Goal: Check status

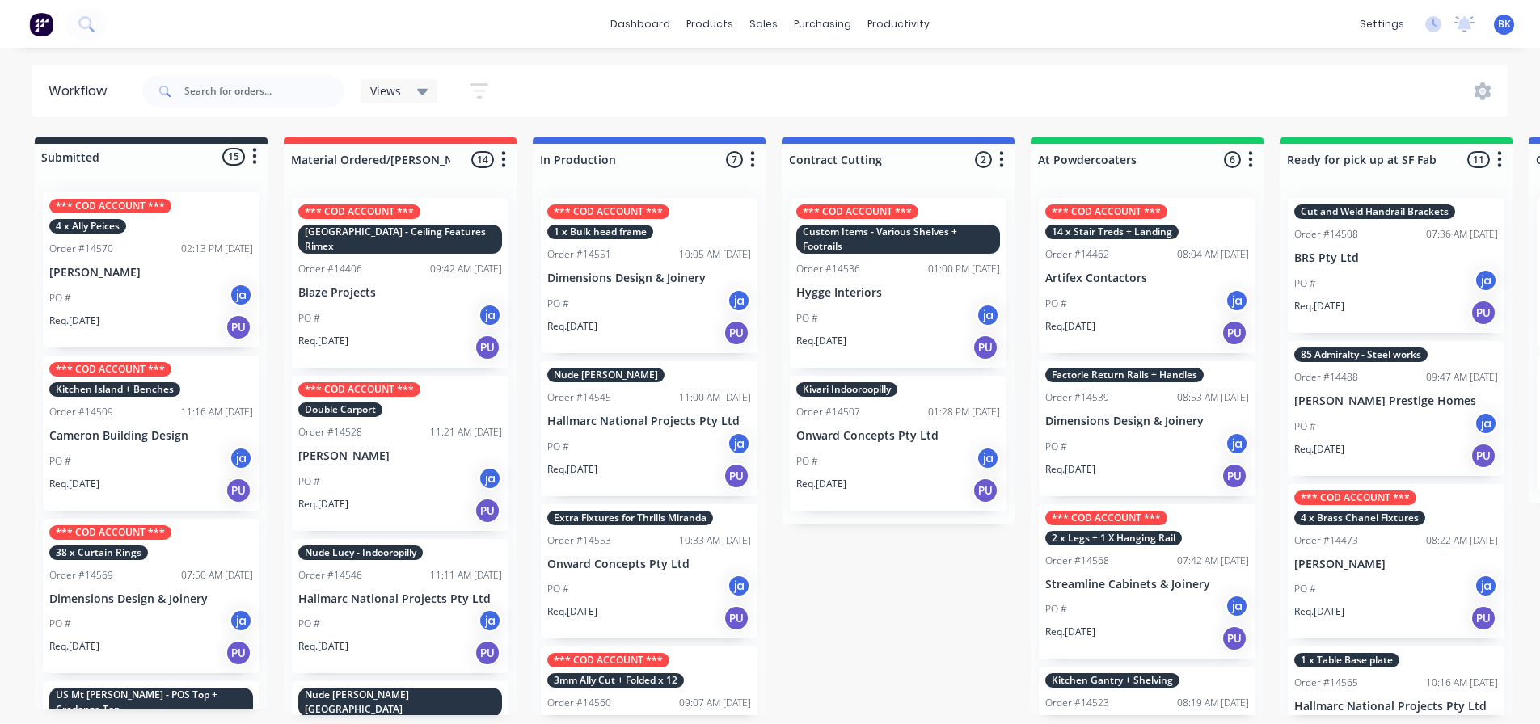
scroll to position [537, 0]
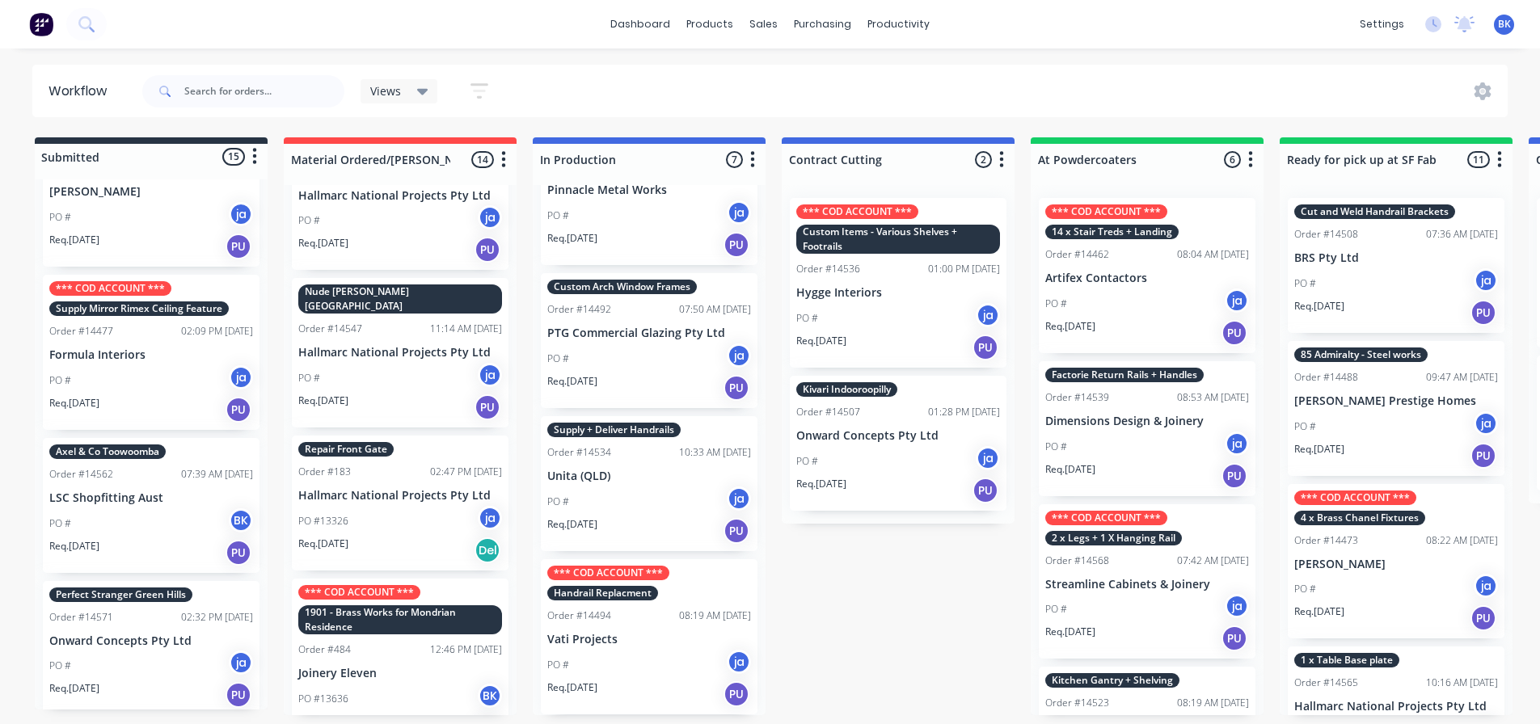
scroll to position [404, 0]
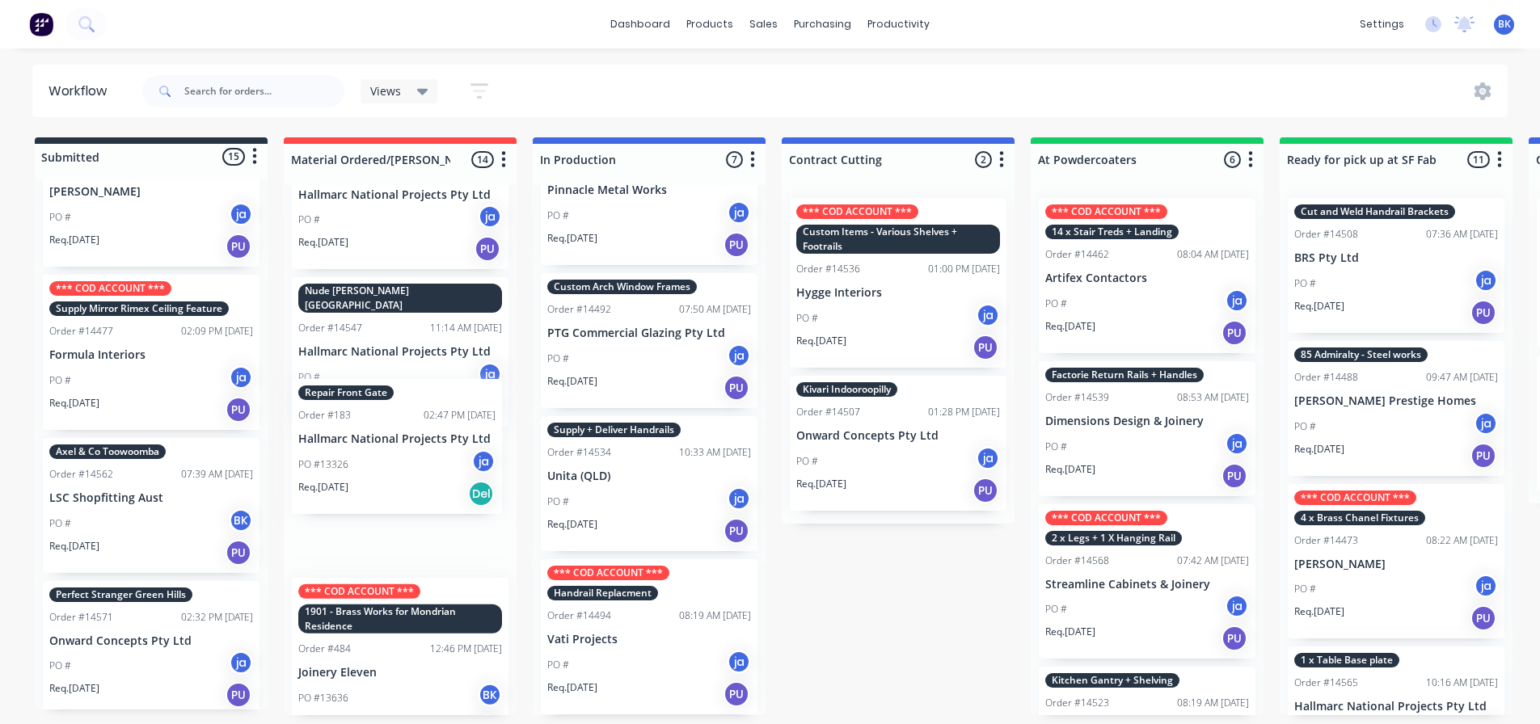
drag, startPoint x: 397, startPoint y: 458, endPoint x: 397, endPoint y: 427, distance: 30.7
click at [397, 427] on div "*** COD ACCOUNT *** Illawong Hotel - Ceiling Features Rimex Order #14406 09:42 …" at bounding box center [400, 450] width 233 height 530
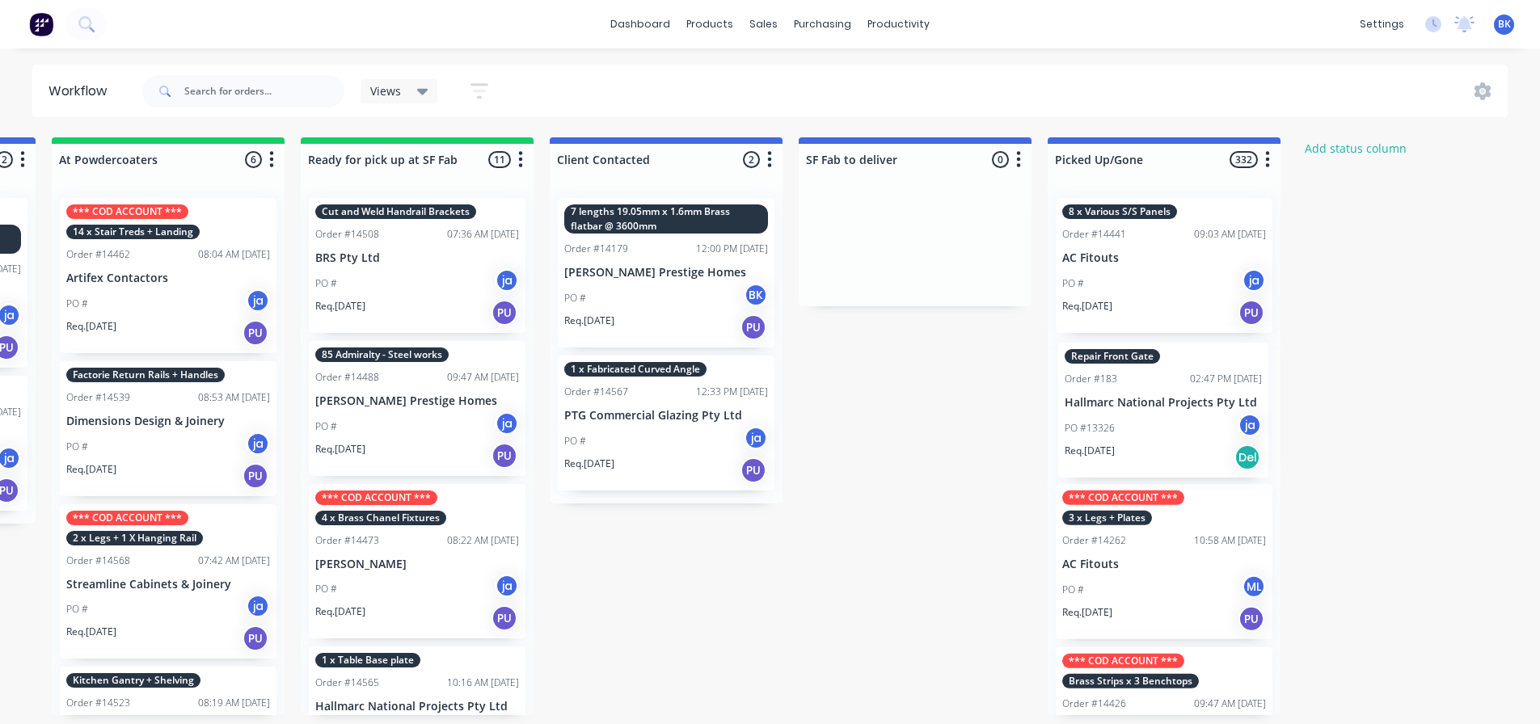
scroll to position [0, 986]
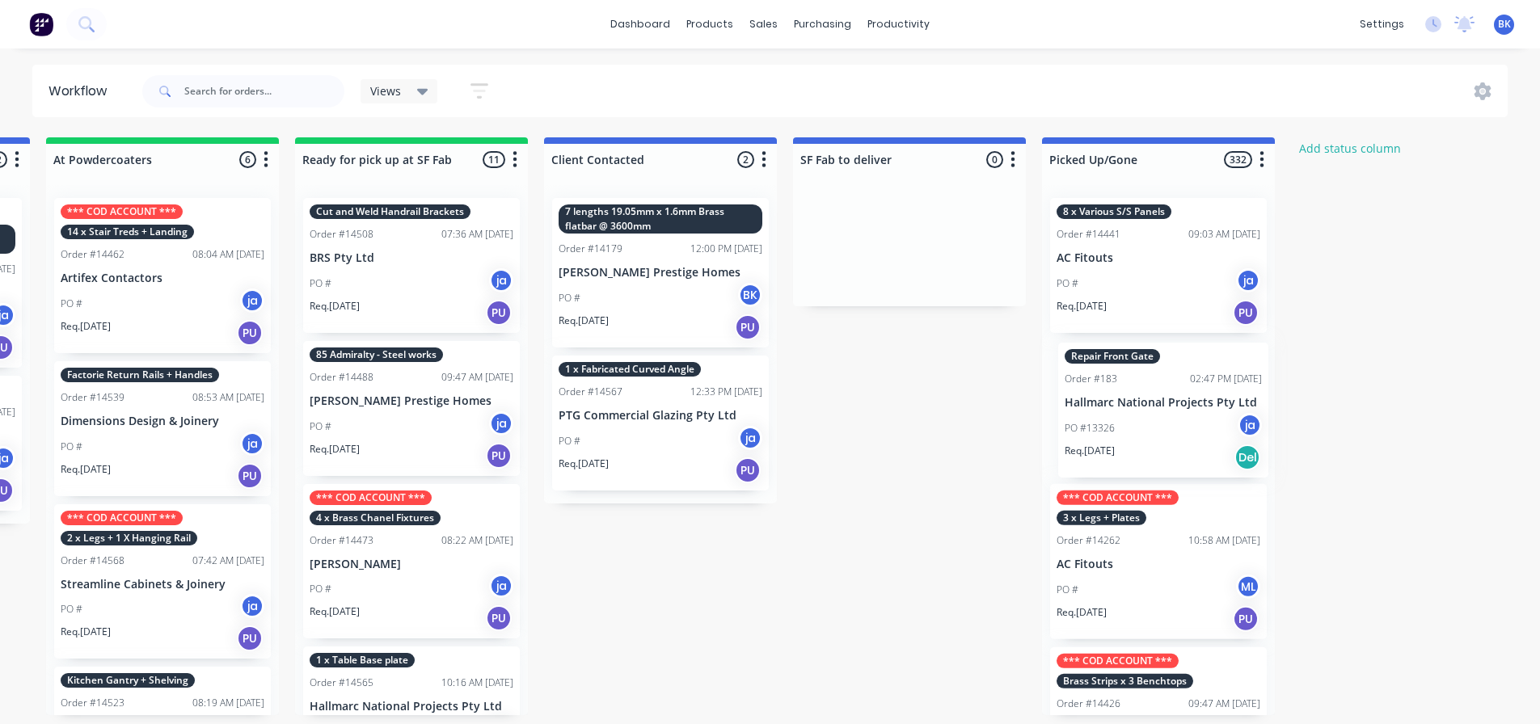
drag, startPoint x: 383, startPoint y: 443, endPoint x: 1162, endPoint y: 383, distance: 780.7
click at [1162, 383] on div "Submitted 15 Status colour #273444 hex #273444 Save Cancel Summaries Total orde…" at bounding box center [351, 426] width 2696 height 578
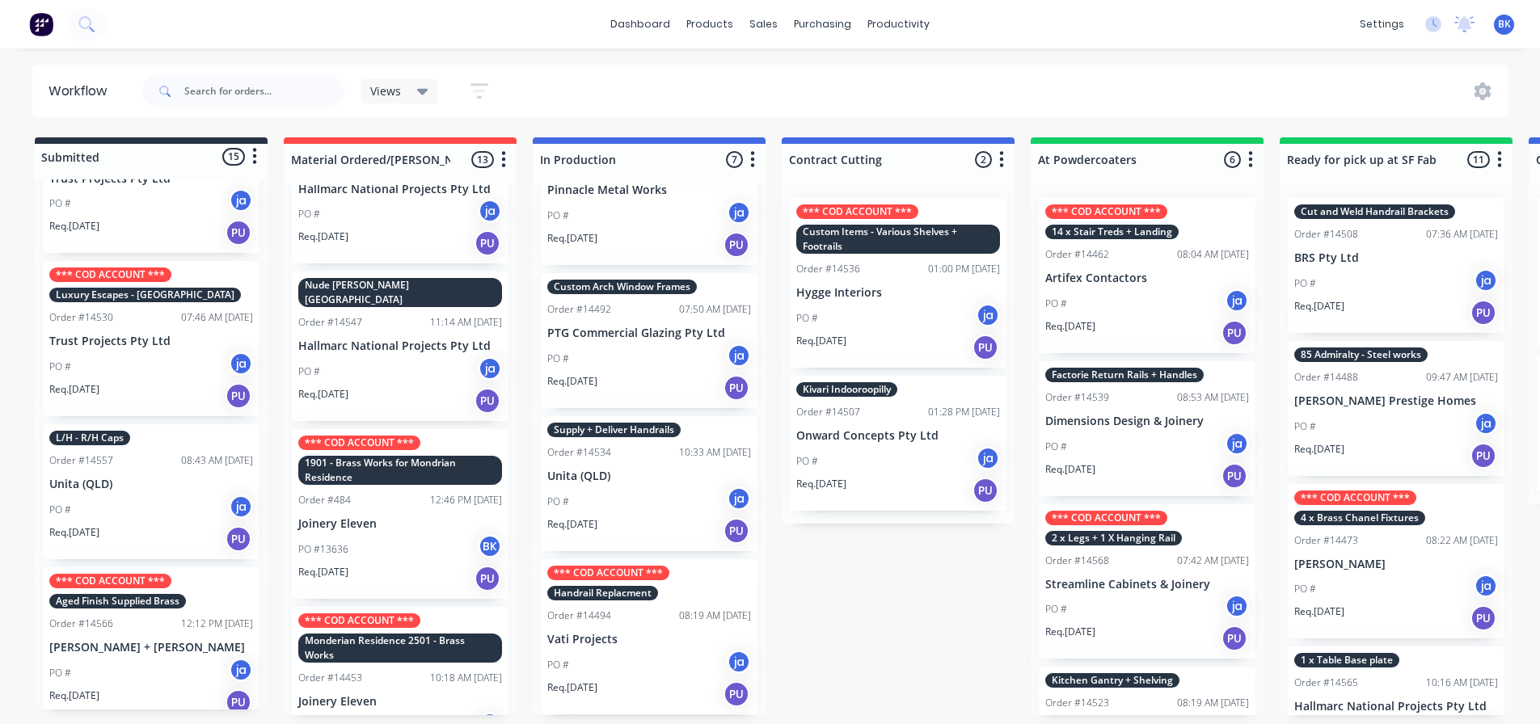
scroll to position [404, 0]
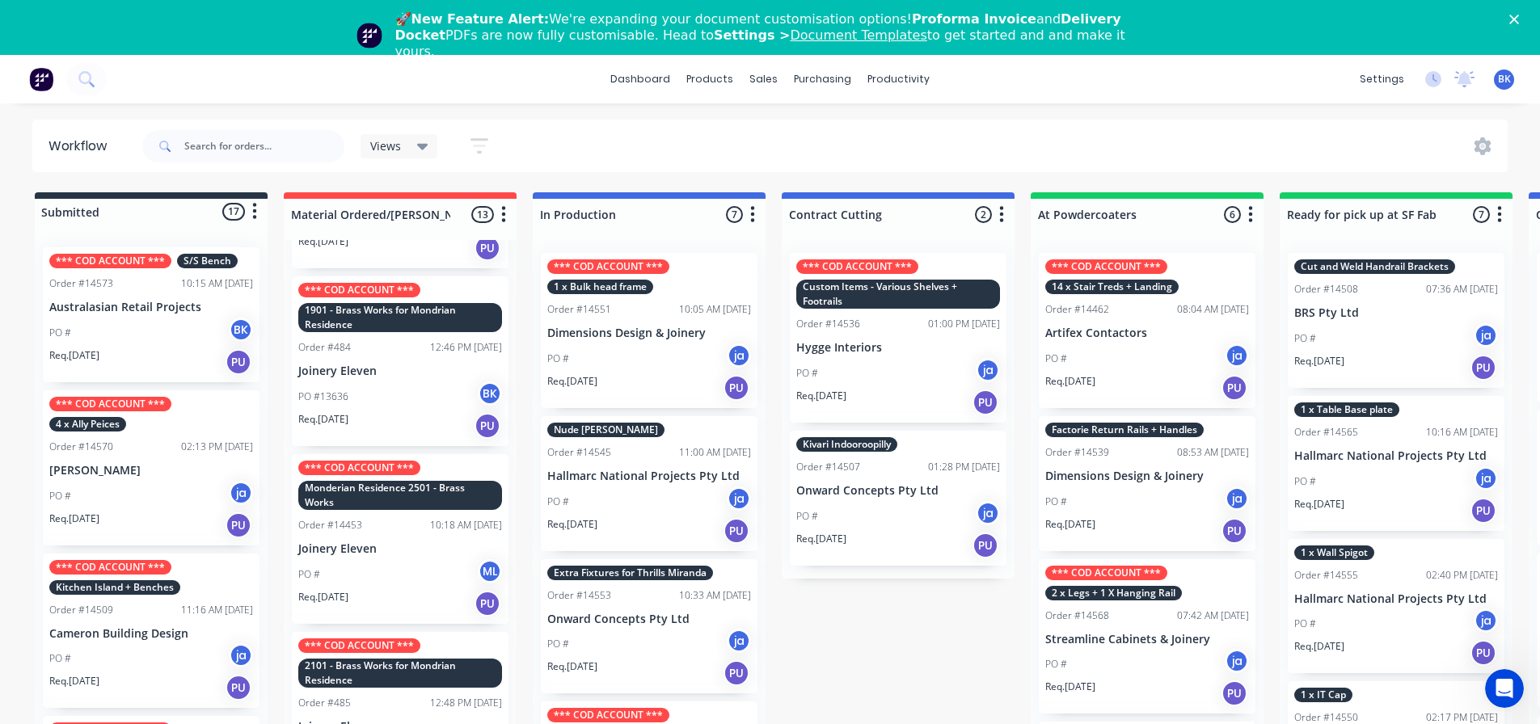
scroll to position [566, 0]
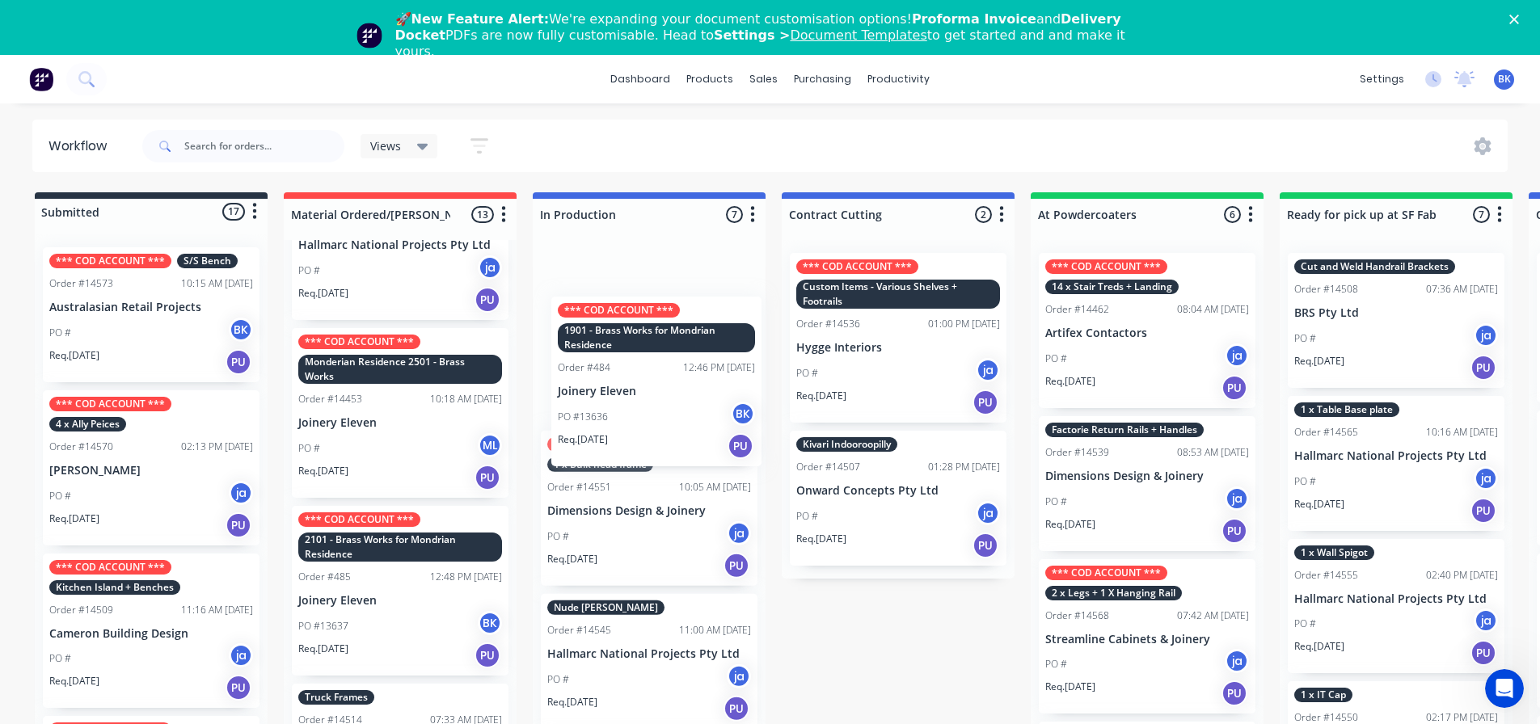
drag, startPoint x: 387, startPoint y: 403, endPoint x: 649, endPoint y: 407, distance: 261.9
click at [649, 407] on div "Submitted 17 Status colour #273444 hex #273444 Save Cancel Summaries Total orde…" at bounding box center [1336, 481] width 2696 height 578
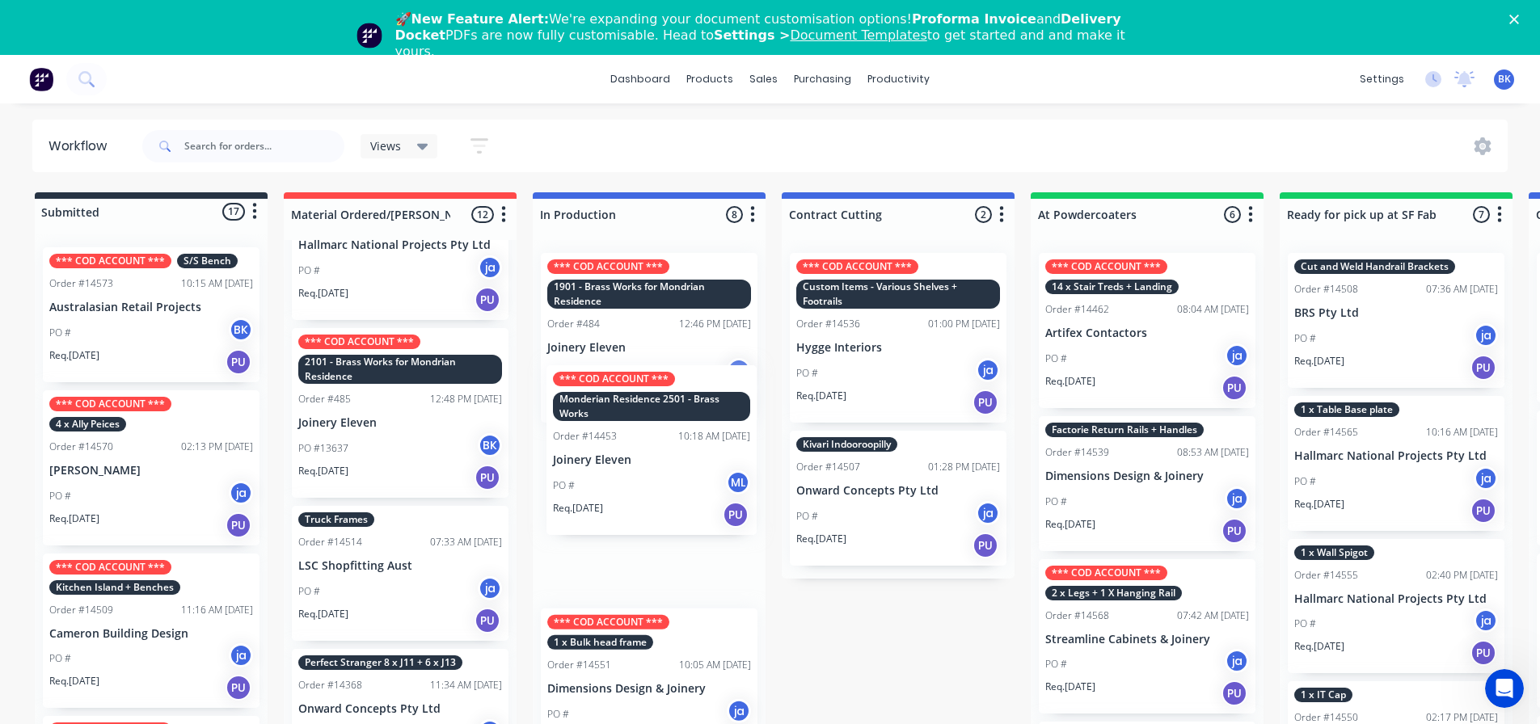
drag, startPoint x: 394, startPoint y: 408, endPoint x: 651, endPoint y: 481, distance: 266.4
click at [651, 481] on div "Submitted 17 Status colour #273444 hex #273444 Save Cancel Summaries Total orde…" at bounding box center [1336, 481] width 2696 height 578
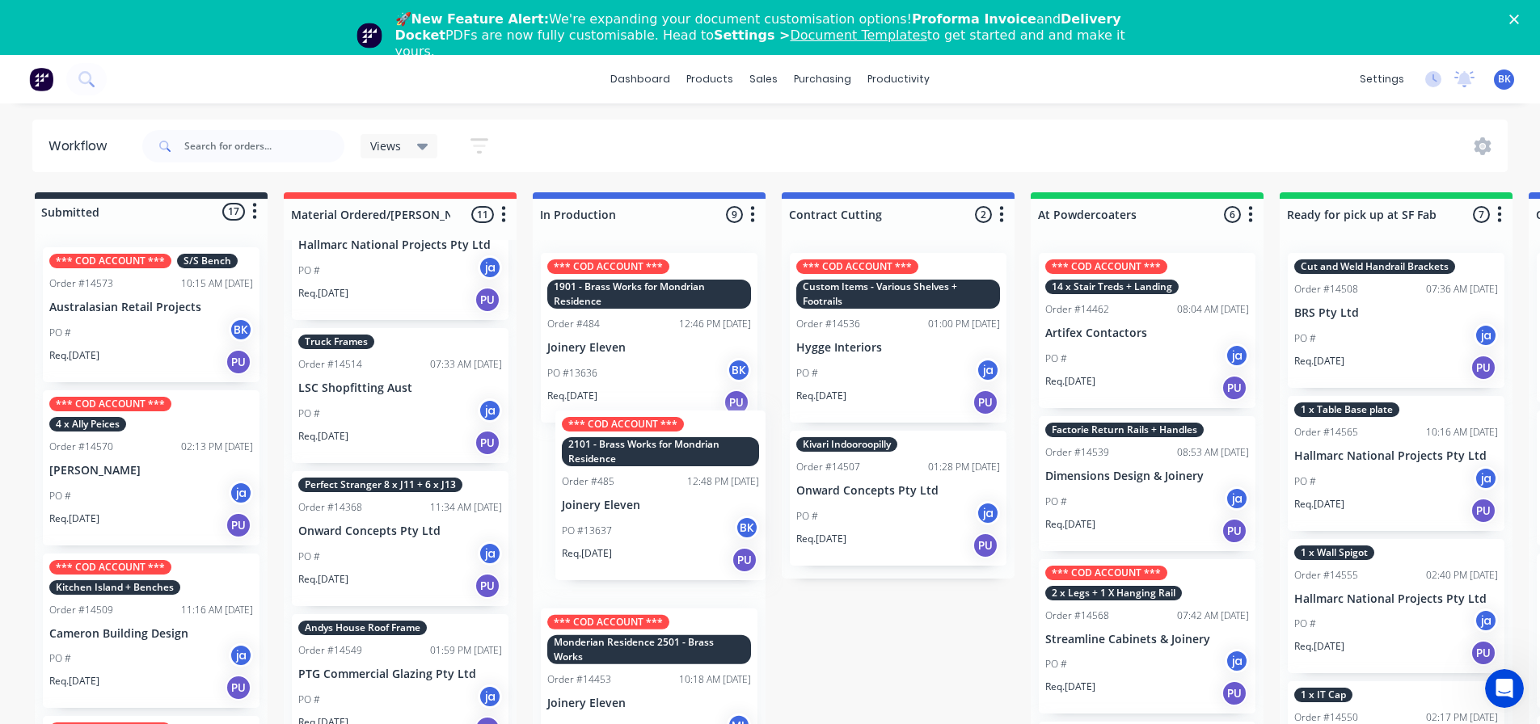
drag, startPoint x: 359, startPoint y: 382, endPoint x: 626, endPoint y: 501, distance: 292.8
click at [626, 501] on div "Submitted 17 Status colour #273444 hex #273444 Save Cancel Summaries Total orde…" at bounding box center [1336, 481] width 2696 height 578
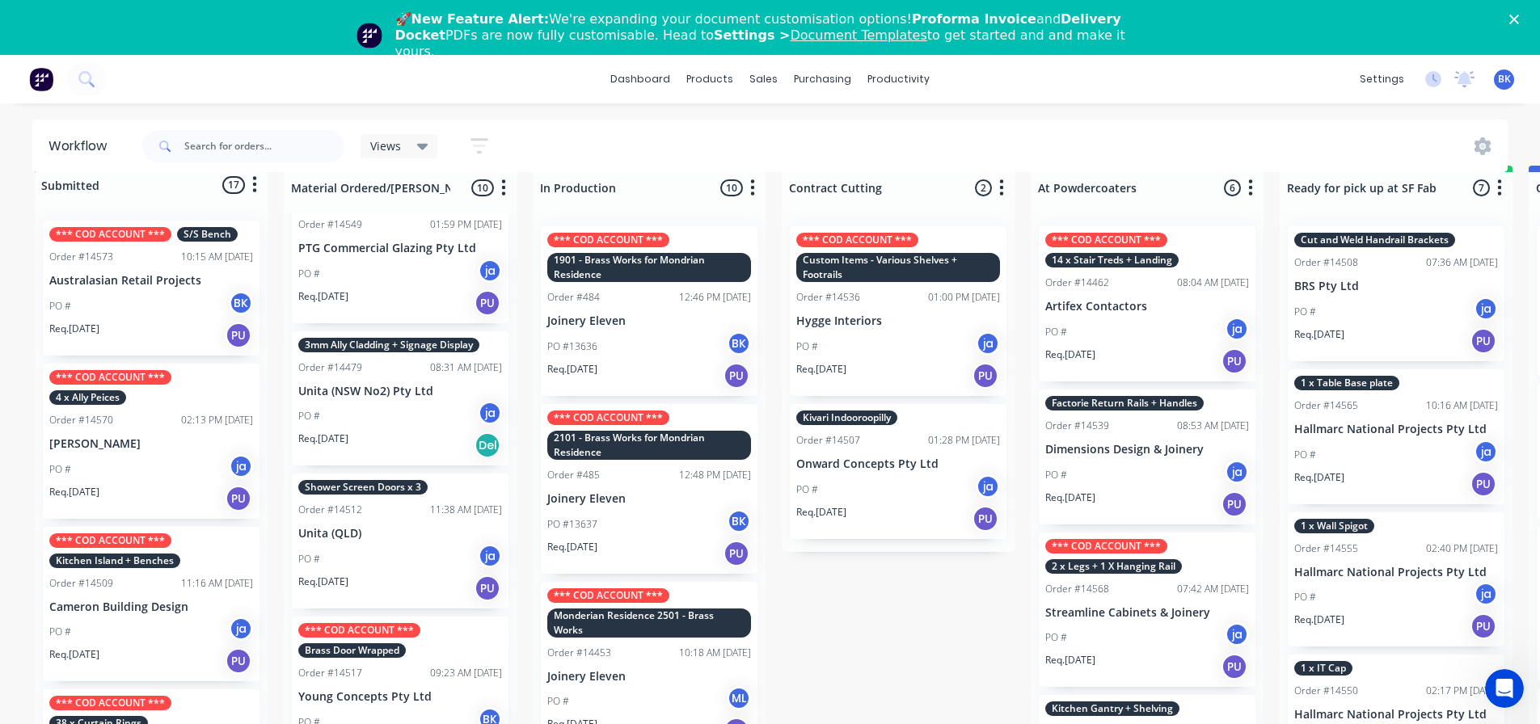
scroll to position [0, 0]
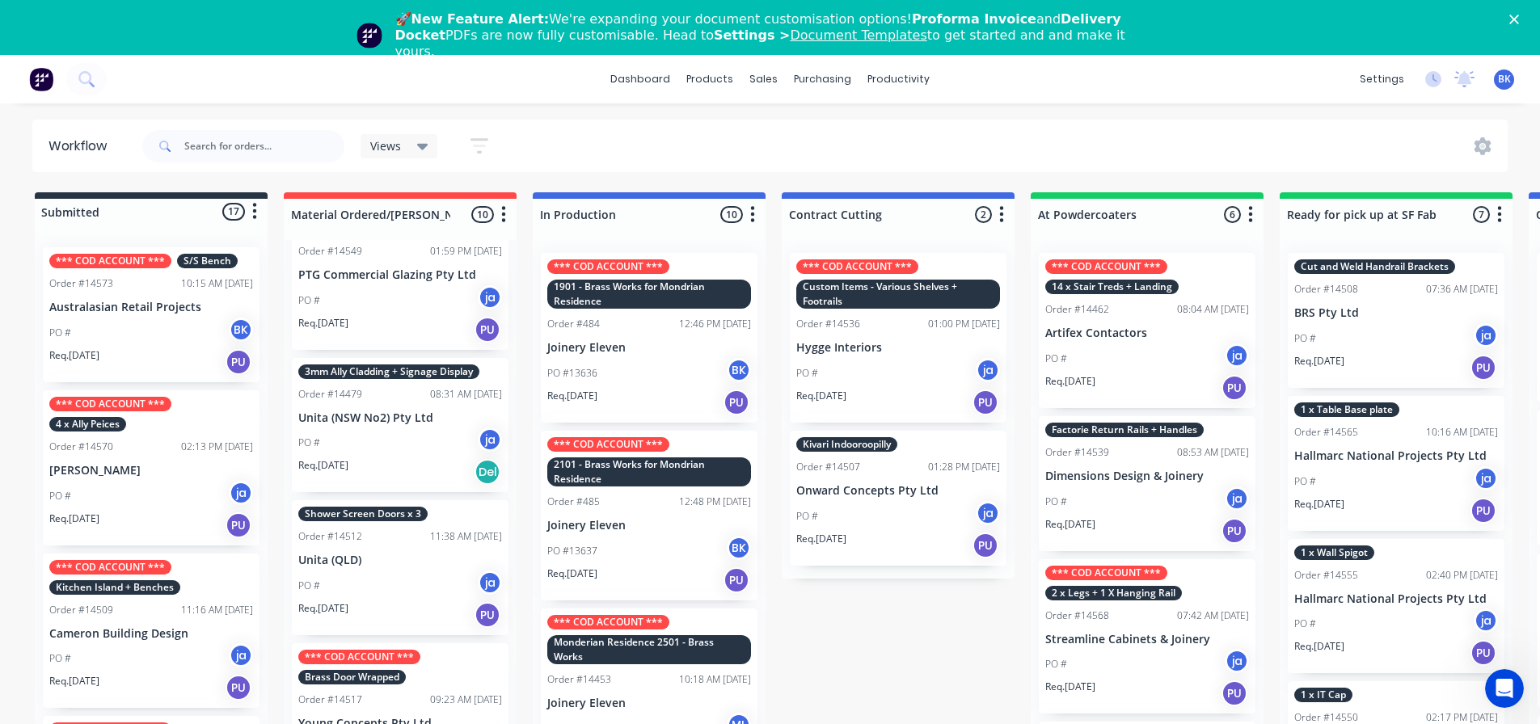
click at [1519, 18] on icon "Close" at bounding box center [1514, 20] width 10 height 10
